Goal: Task Accomplishment & Management: Use online tool/utility

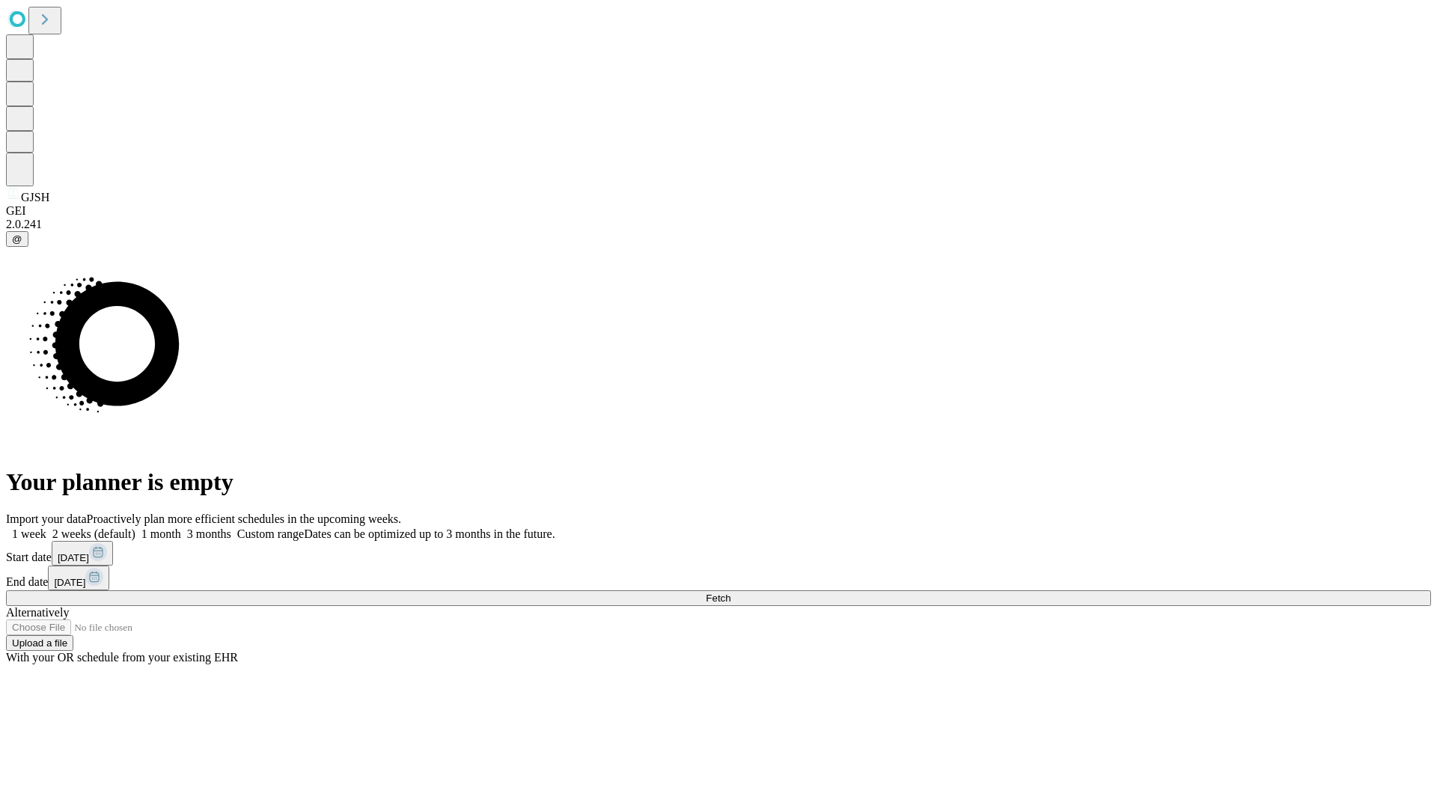
click at [730, 593] on span "Fetch" at bounding box center [718, 598] width 25 height 11
